Goal: Task Accomplishment & Management: Manage account settings

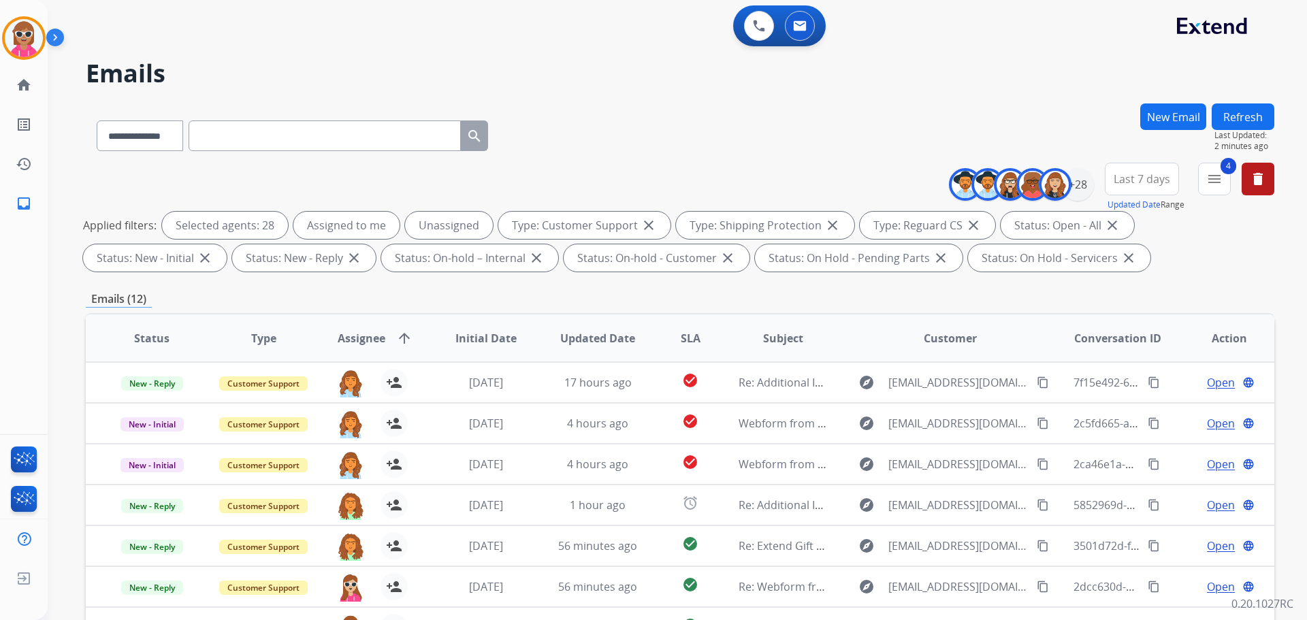
select select "**********"
click at [763, 29] on img at bounding box center [759, 26] width 12 height 12
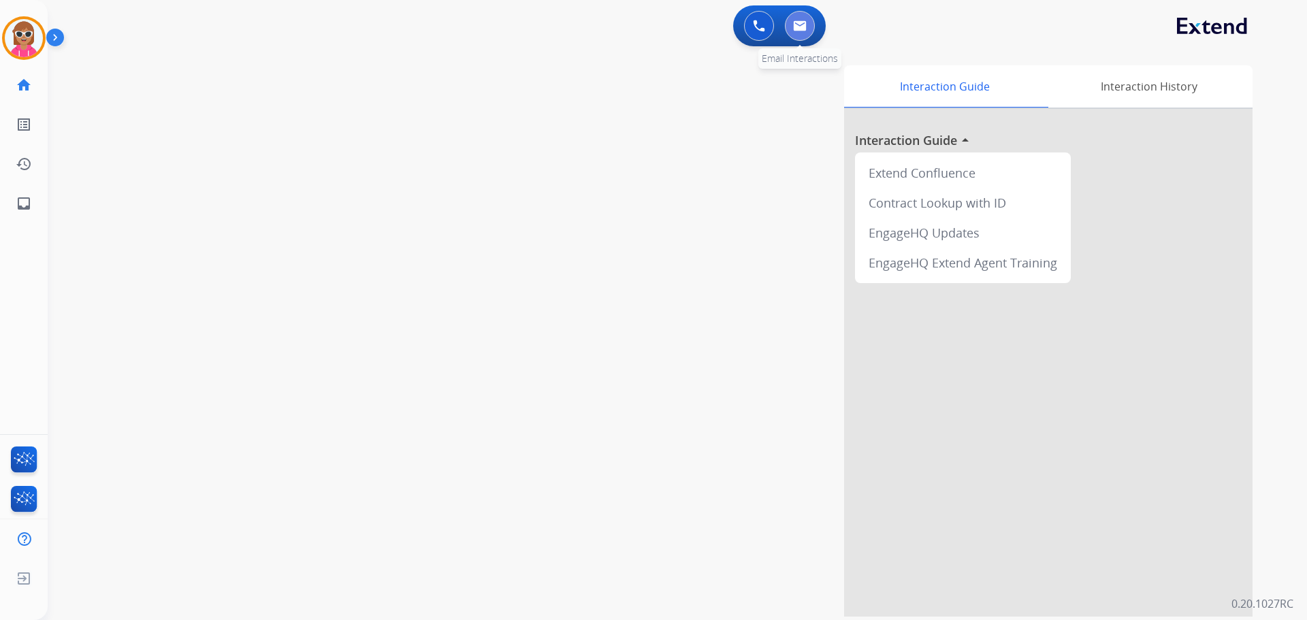
click at [789, 29] on button at bounding box center [800, 26] width 30 height 30
select select "**********"
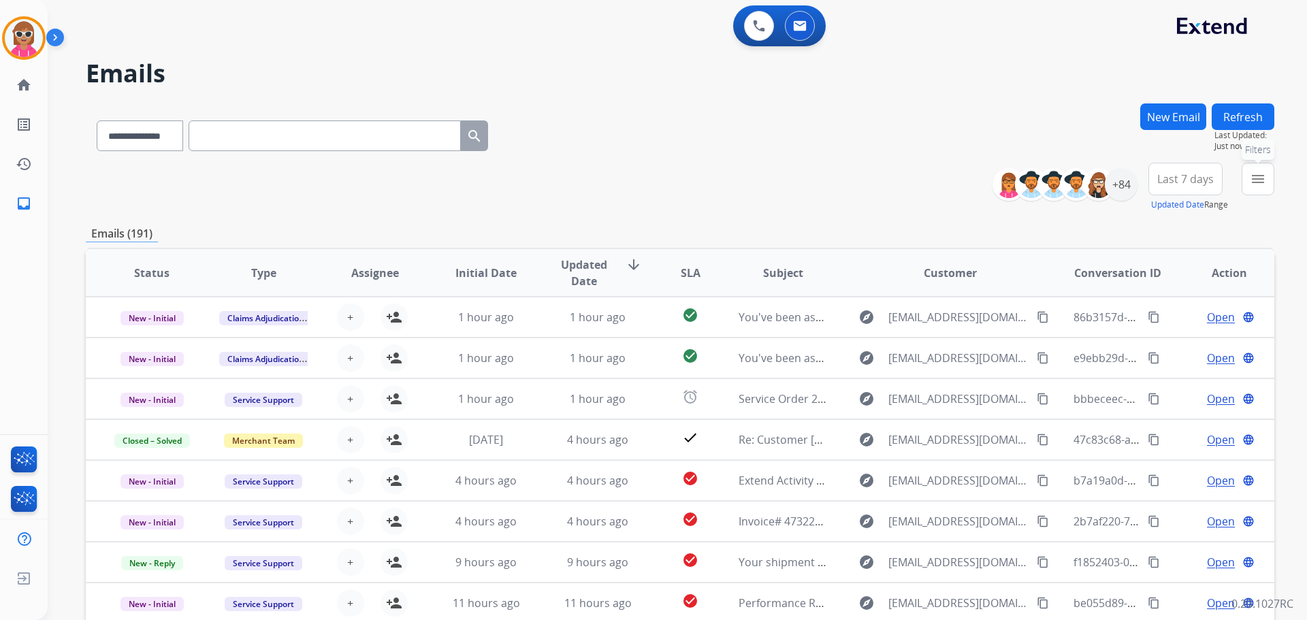
click at [1267, 185] on button "menu Filters" at bounding box center [1257, 179] width 33 height 33
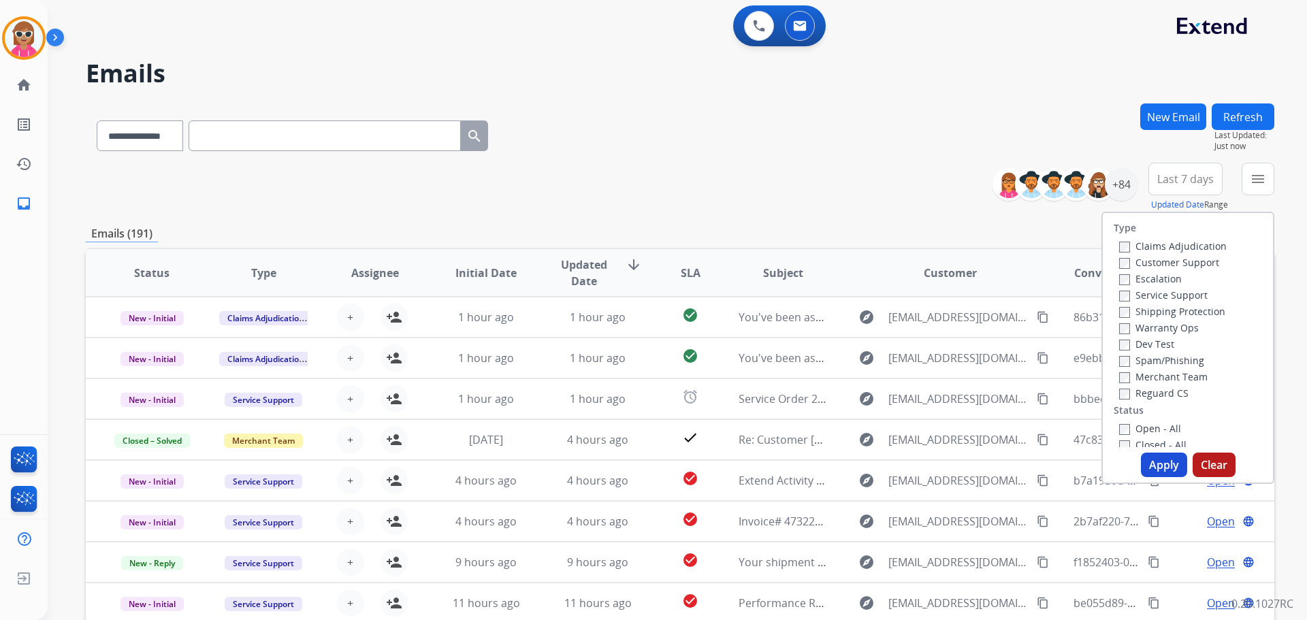
click at [1156, 259] on label "Customer Support" at bounding box center [1169, 262] width 100 height 13
click at [1170, 307] on label "Shipping Protection" at bounding box center [1172, 311] width 106 height 13
click at [1168, 396] on label "Reguard CS" at bounding box center [1153, 393] width 69 height 13
click at [1145, 423] on label "Open - All" at bounding box center [1150, 428] width 62 height 13
click at [1165, 463] on button "Apply" at bounding box center [1164, 465] width 46 height 25
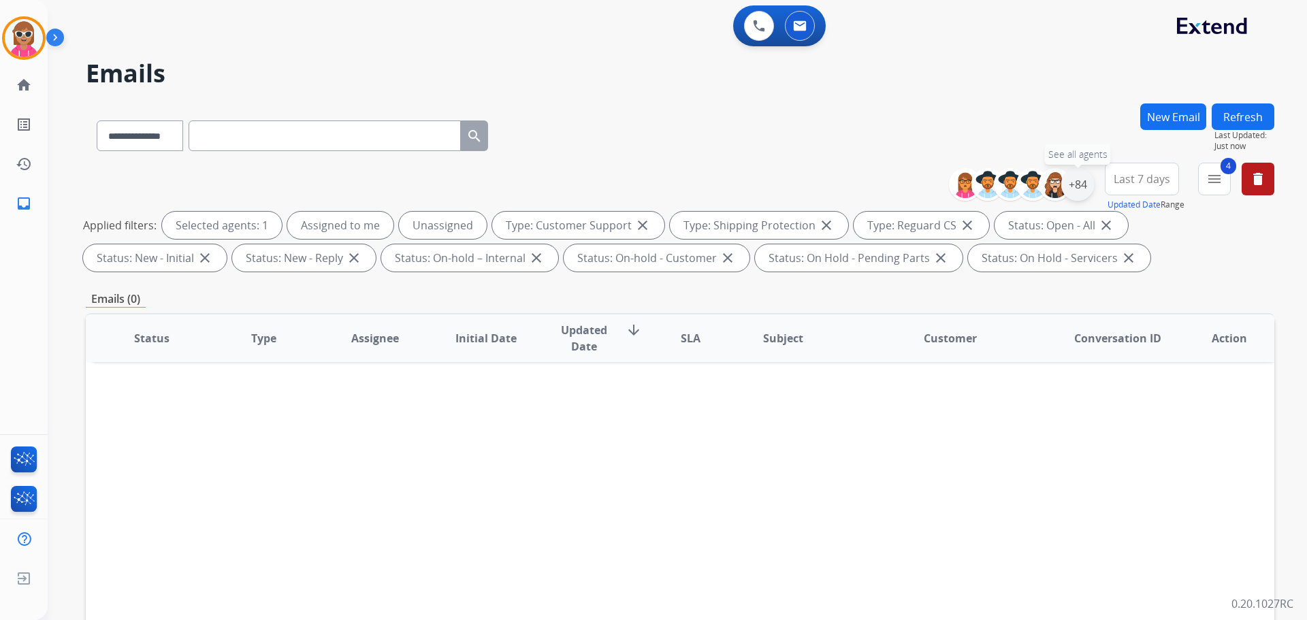
drag, startPoint x: 1084, startPoint y: 182, endPoint x: 1058, endPoint y: 210, distance: 38.5
click at [1083, 182] on div "+84" at bounding box center [1077, 184] width 33 height 33
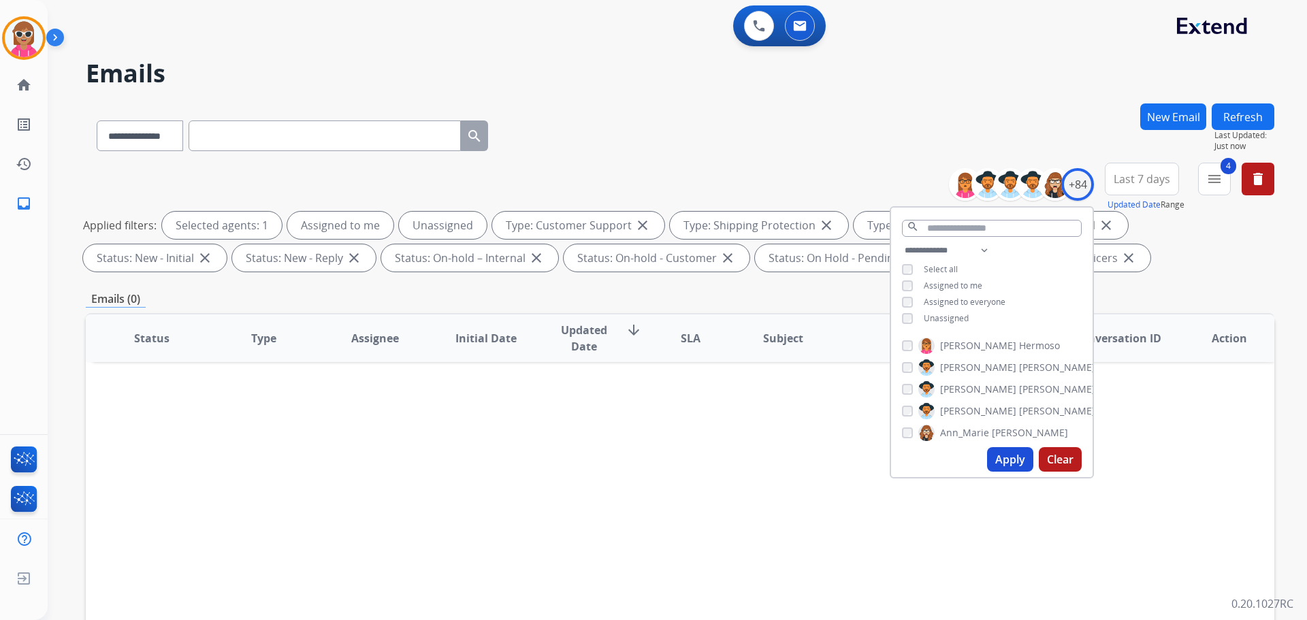
click at [963, 292] on div "**********" at bounding box center [991, 285] width 201 height 87
click at [964, 281] on span "Assigned to me" at bounding box center [953, 286] width 59 height 12
click at [1013, 470] on button "Apply" at bounding box center [1010, 459] width 46 height 25
click at [812, 412] on div "Status Type Assignee Initial Date Updated Date arrow_downward SLA Subject Custo…" at bounding box center [680, 541] width 1188 height 456
